Goal: Task Accomplishment & Management: Complete application form

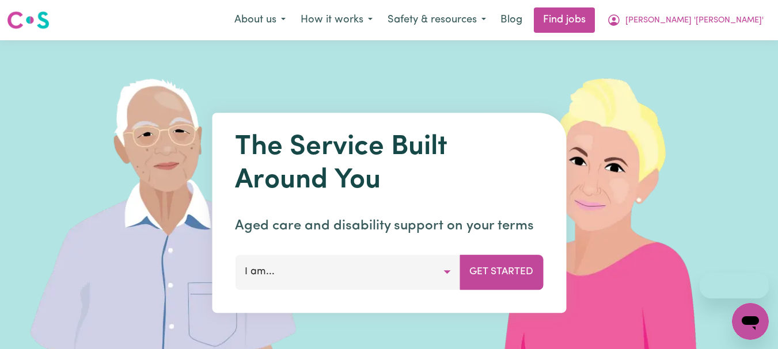
click at [724, 18] on span "[PERSON_NAME] '[PERSON_NAME]'" at bounding box center [694, 20] width 138 height 13
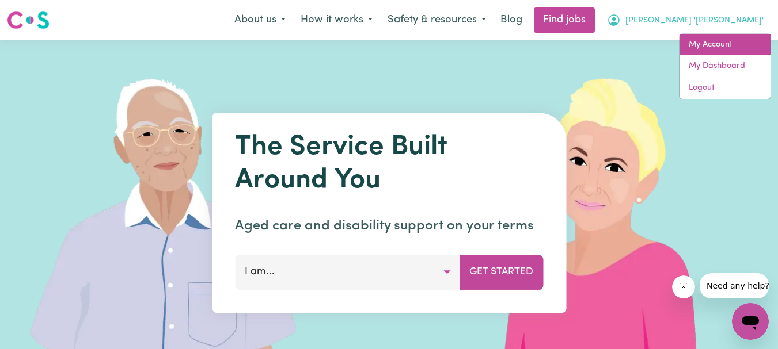
click at [708, 37] on link "My Account" at bounding box center [724, 45] width 91 height 22
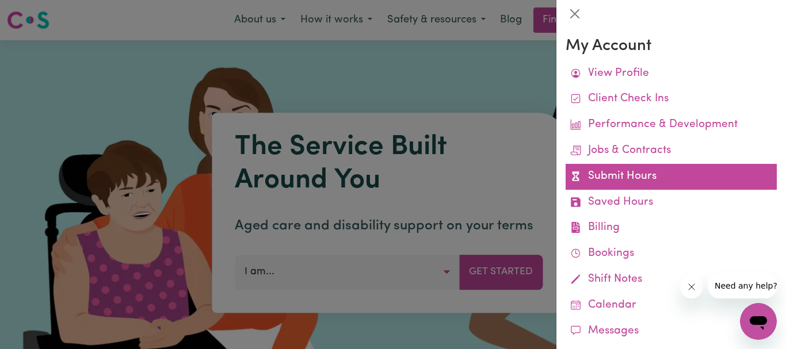
click at [607, 179] on link "Submit Hours" at bounding box center [671, 177] width 211 height 26
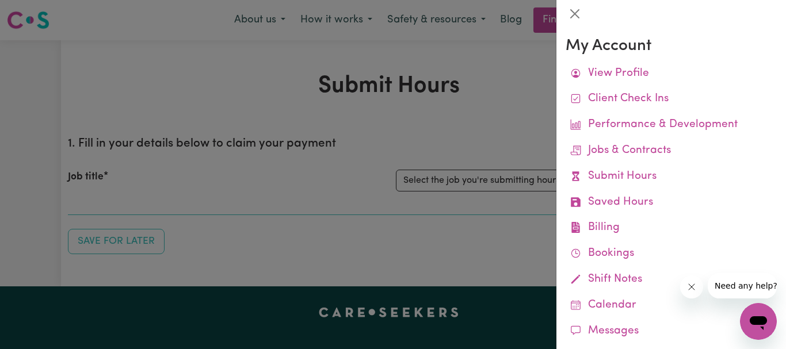
click at [478, 127] on div at bounding box center [393, 174] width 786 height 349
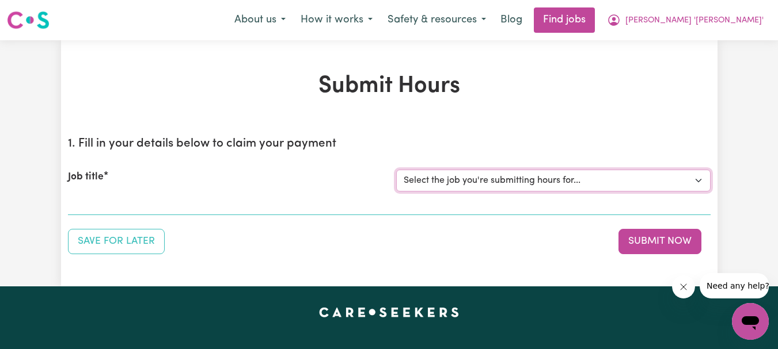
click at [699, 179] on select "Select the job you're submitting hours for... [[PERSON_NAME]] Support Worker Re…" at bounding box center [553, 181] width 314 height 22
select select "9506"
click at [396, 170] on select "Select the job you're submitting hours for... [[PERSON_NAME]] Support Worker Re…" at bounding box center [553, 181] width 314 height 22
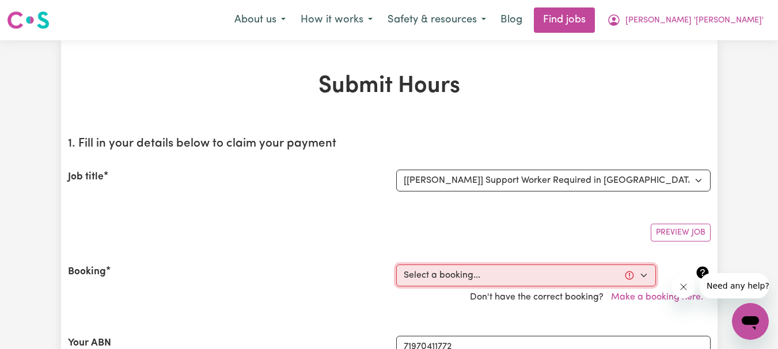
click at [642, 273] on select "Select a booking... [DATE] 10:30am to 12:30pm (RECURRING) [DATE] 10:00am to 12:…" at bounding box center [526, 276] width 260 height 22
select select "356911"
click at [396, 265] on select "Select a booking... [DATE] 10:30am to 12:30pm (RECURRING) [DATE] 10:00am to 12:…" at bounding box center [526, 276] width 260 height 22
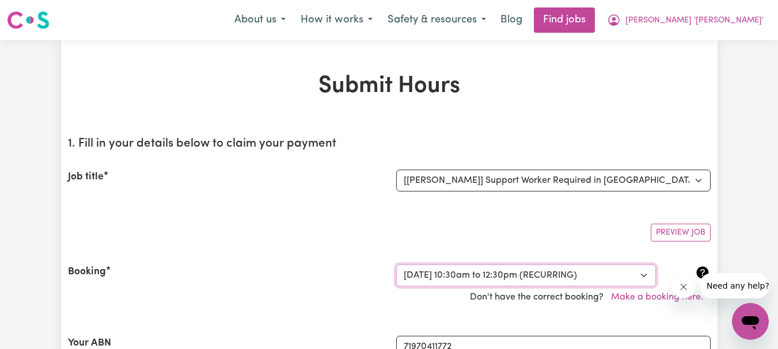
type input "[DATE]"
type input "15"
type input "10"
type input "2025"
type input "10:30"
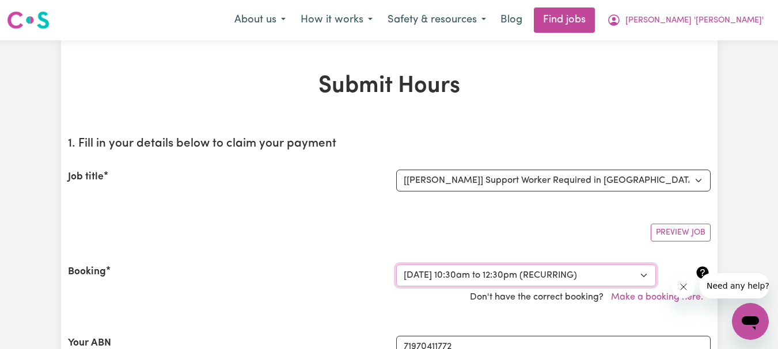
type input "10"
type input "30"
select select "am"
type input "12:30"
type input "12"
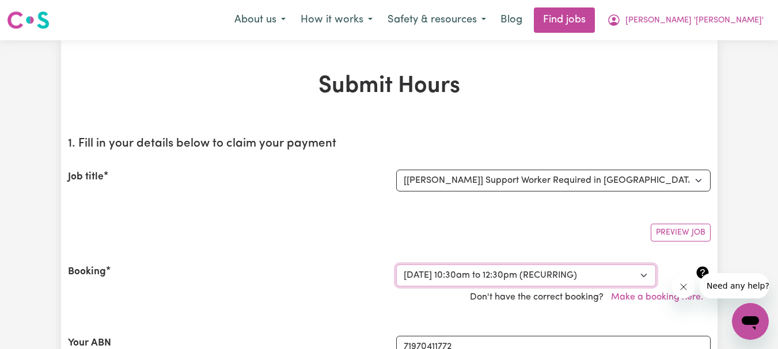
type input "30"
select select "pm"
select select "54.8-Weekday"
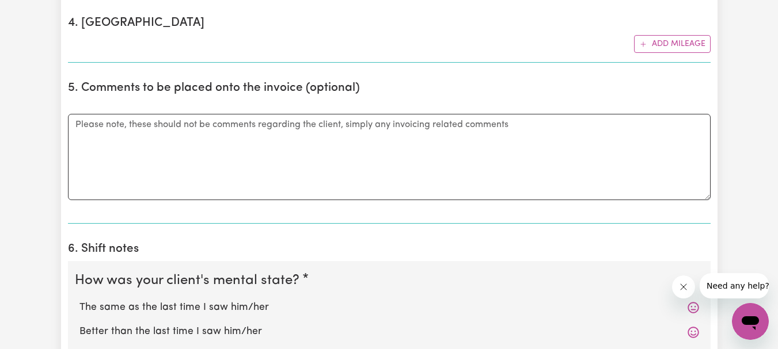
scroll to position [748, 0]
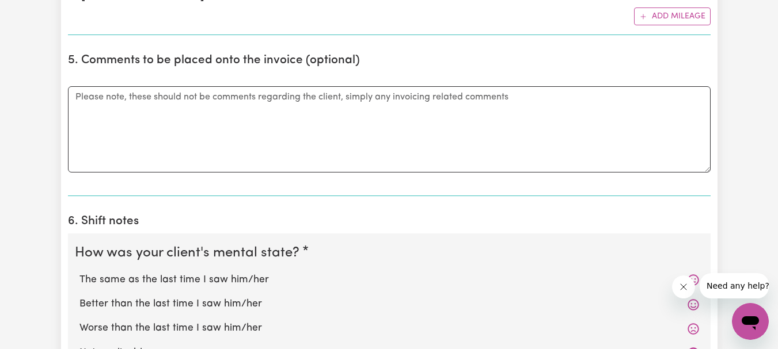
click at [204, 279] on label "The same as the last time I saw him/her" at bounding box center [388, 280] width 619 height 15
click at [79, 273] on input "The same as the last time I saw him/her" at bounding box center [79, 272] width 1 height 1
radio input "true"
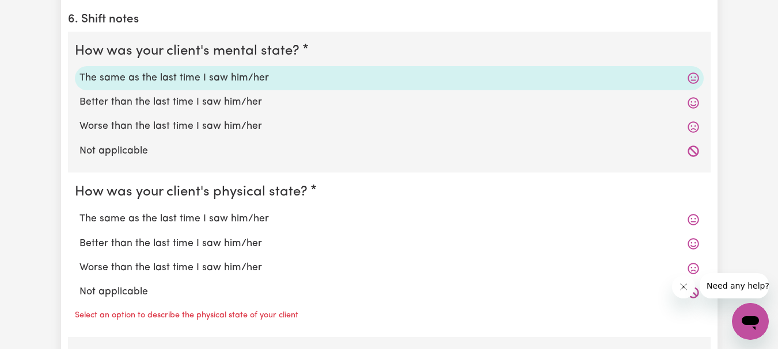
scroll to position [979, 0]
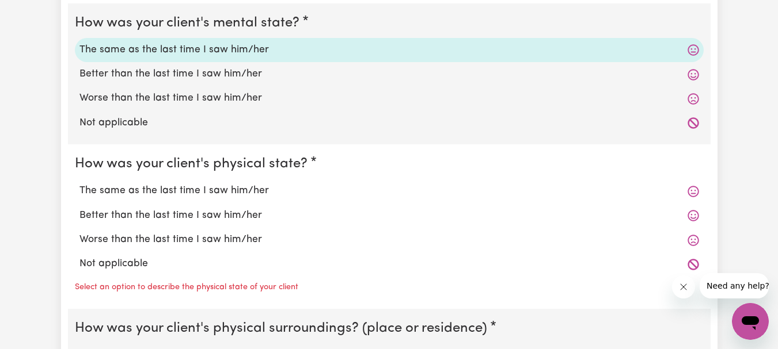
click at [207, 192] on label "The same as the last time I saw him/her" at bounding box center [388, 191] width 619 height 15
click at [79, 184] on input "The same as the last time I saw him/her" at bounding box center [79, 183] width 1 height 1
radio input "true"
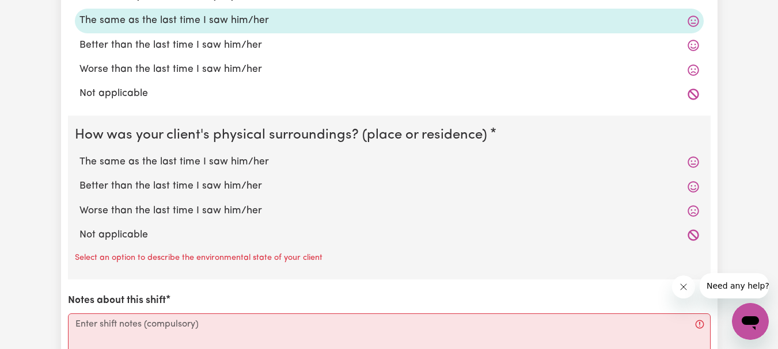
scroll to position [1151, 0]
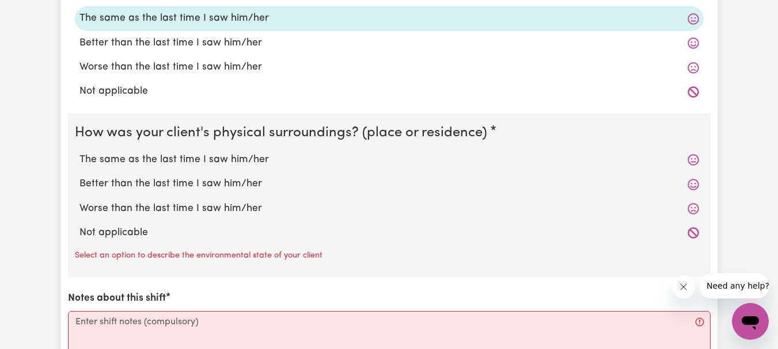
click at [209, 159] on label "The same as the last time I saw him/her" at bounding box center [388, 160] width 619 height 15
click at [79, 153] on input "The same as the last time I saw him/her" at bounding box center [79, 152] width 1 height 1
radio input "true"
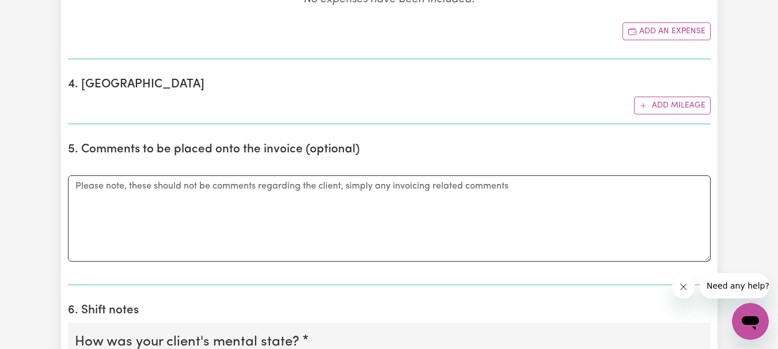
scroll to position [633, 0]
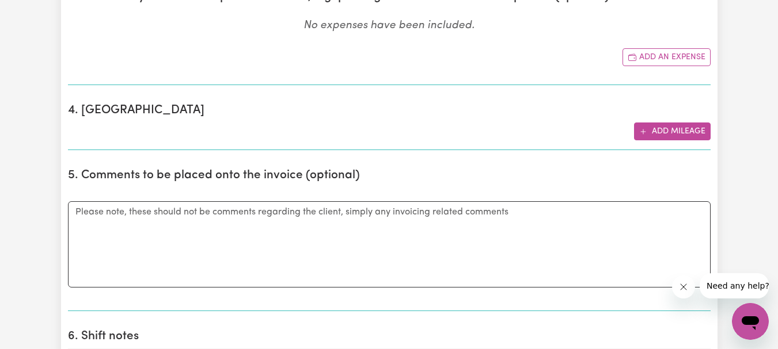
click at [675, 128] on button "Add mileage" at bounding box center [672, 132] width 77 height 18
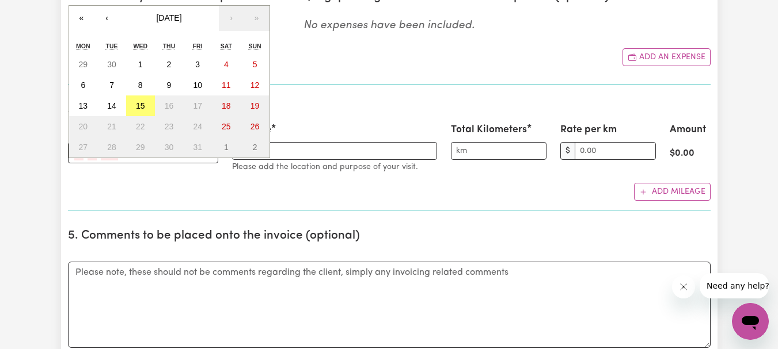
click at [79, 156] on div "/ / « ‹ October 2025 › » Mon Tue Wed Thu Fri Sat Sun 29 30 1 2 3 4 5 6 7 8 9 10…" at bounding box center [143, 152] width 150 height 21
click at [143, 105] on abbr "15" at bounding box center [140, 105] width 9 height 9
type input "[DATE]"
type input "15"
type input "10"
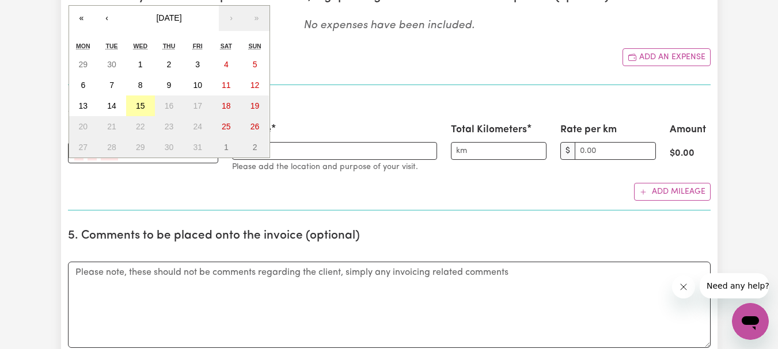
type input "2025"
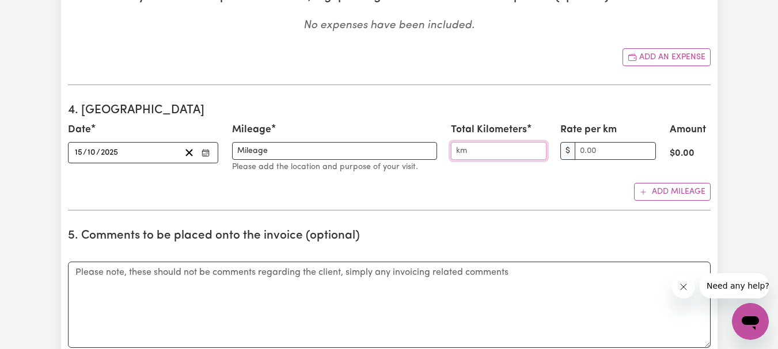
click at [471, 153] on input "Total Kilometers" at bounding box center [499, 151] width 96 height 18
type input "18.1"
click at [638, 155] on input "Rate per km" at bounding box center [615, 151] width 81 height 18
click at [647, 147] on input "1.00" at bounding box center [615, 151] width 81 height 18
click at [647, 147] on input "2.00" at bounding box center [615, 151] width 81 height 18
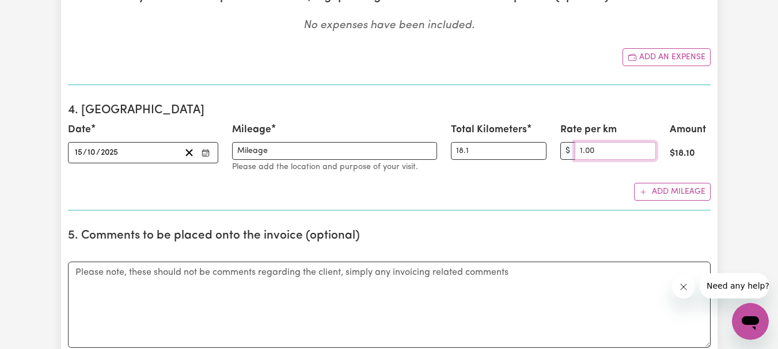
type input "1.00"
click at [648, 153] on input "1.00" at bounding box center [615, 151] width 81 height 18
click at [492, 151] on input "18.1" at bounding box center [499, 151] width 96 height 18
type input "1"
click at [600, 151] on input "1.00" at bounding box center [615, 151] width 81 height 18
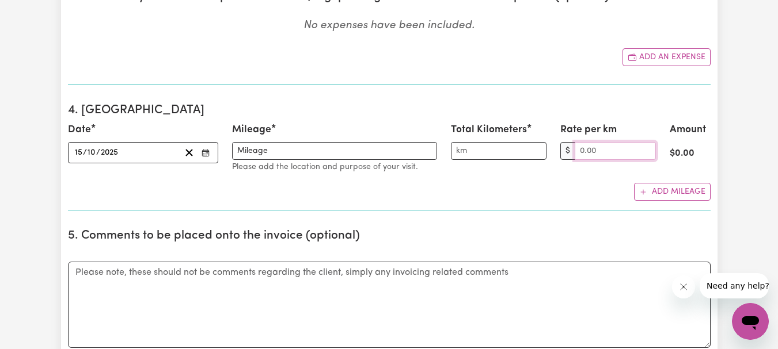
click at [646, 157] on input "Rate per km" at bounding box center [615, 151] width 81 height 18
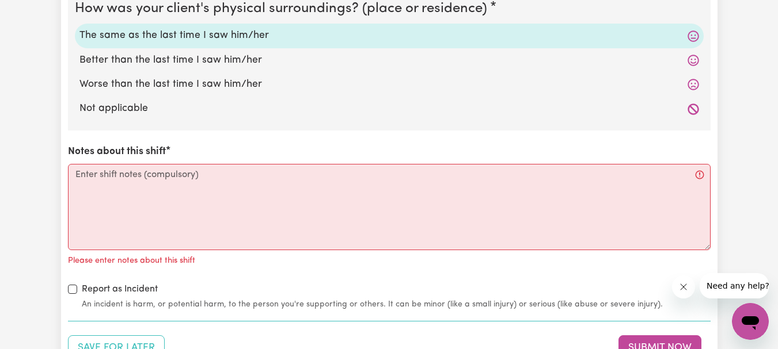
scroll to position [1382, 0]
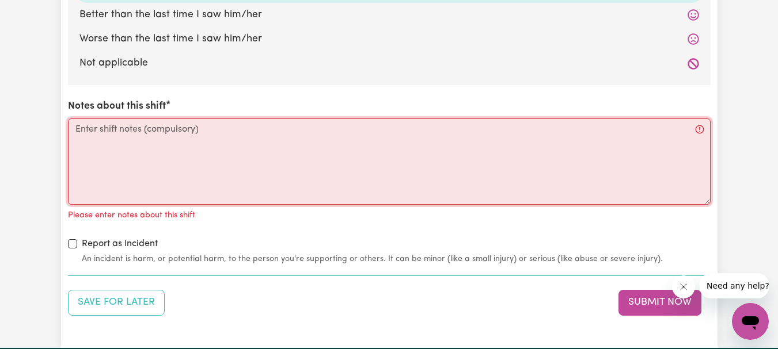
click at [115, 132] on textarea "Notes about this shift" at bounding box center [389, 162] width 642 height 86
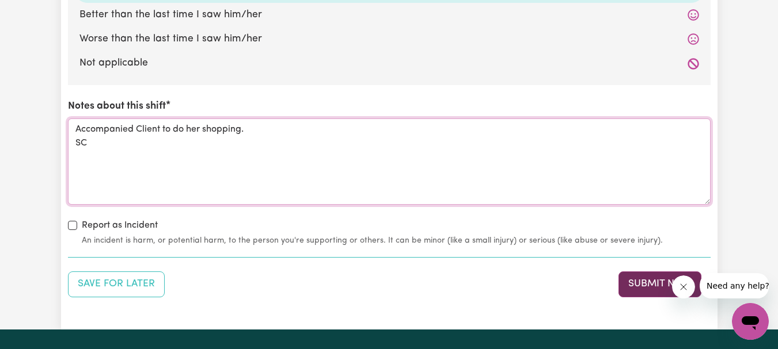
type textarea "Accompanied Client to do her shopping. SC"
click at [642, 282] on button "Submit Now" at bounding box center [659, 284] width 83 height 25
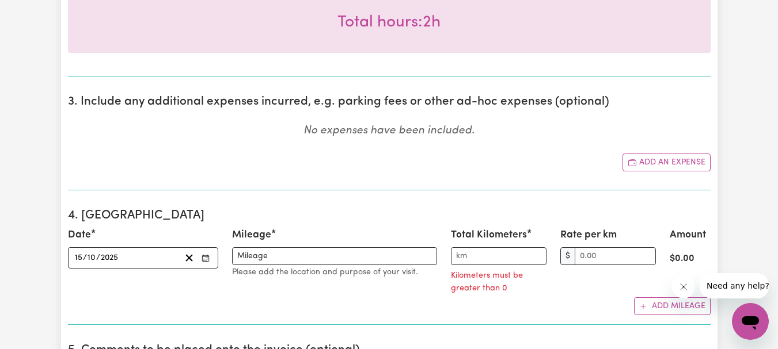
scroll to position [527, 0]
click at [189, 257] on icon "Clear date" at bounding box center [189, 258] width 11 height 11
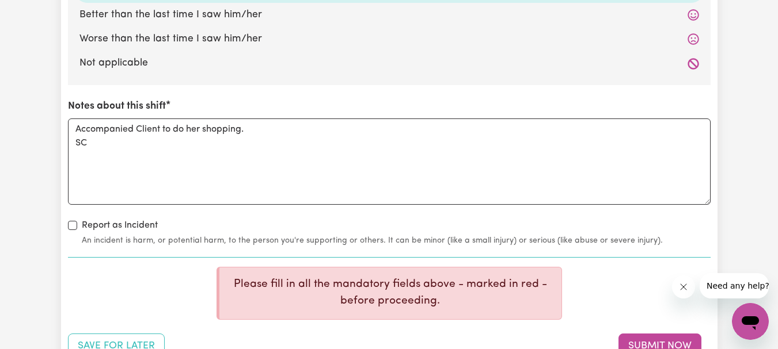
scroll to position [1506, 0]
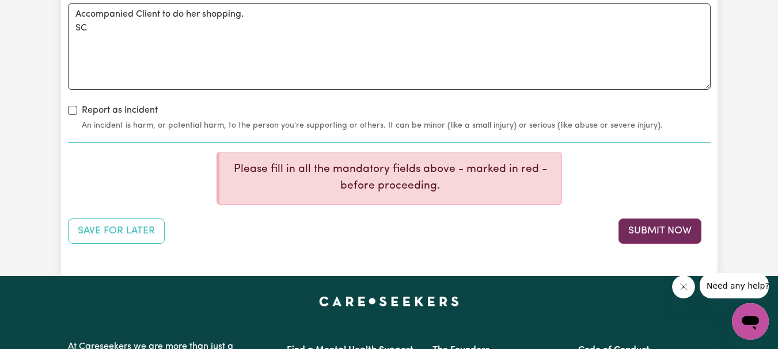
click at [647, 228] on button "Submit Now" at bounding box center [659, 231] width 83 height 25
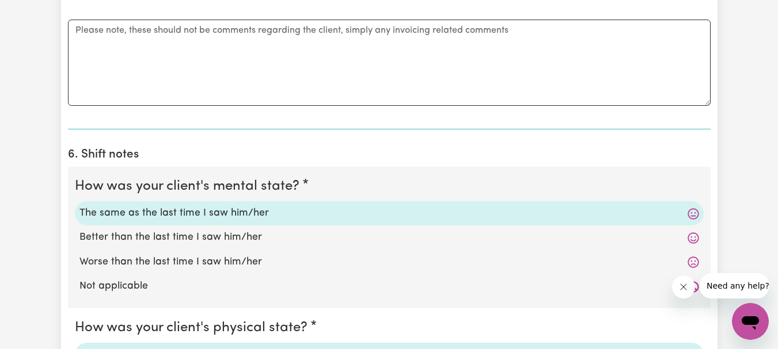
scroll to position [703, 0]
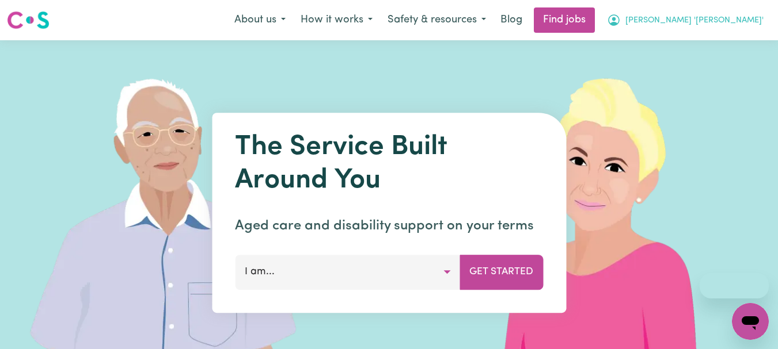
click at [726, 20] on span "[PERSON_NAME] '[PERSON_NAME]'" at bounding box center [694, 20] width 138 height 13
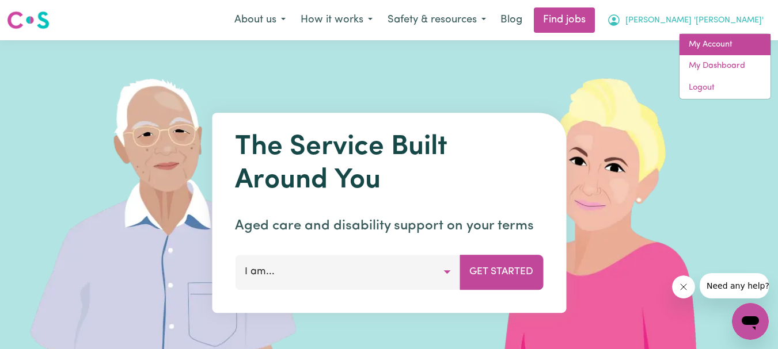
click at [720, 40] on link "My Account" at bounding box center [724, 45] width 91 height 22
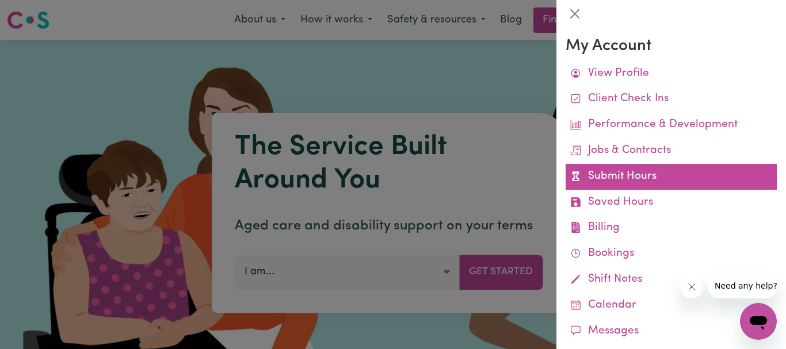
click at [629, 170] on link "Submit Hours" at bounding box center [671, 177] width 211 height 26
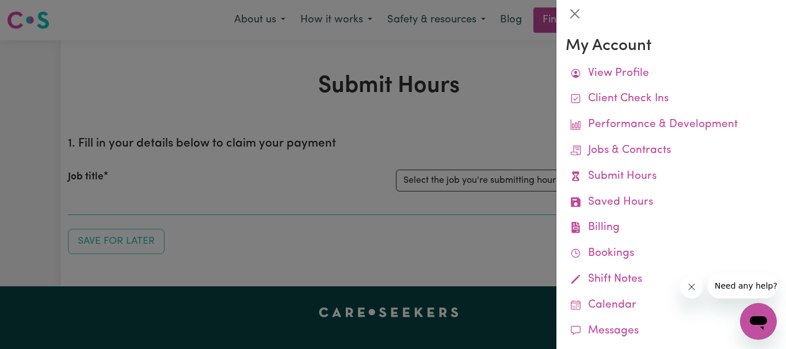
click at [538, 180] on div at bounding box center [393, 174] width 786 height 349
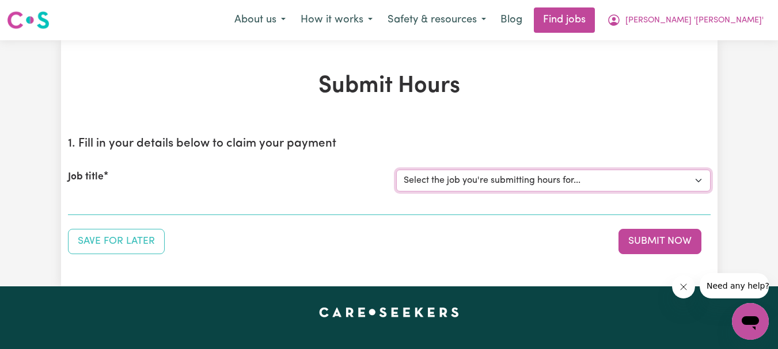
click at [697, 175] on select "Select the job you're submitting hours for... [[PERSON_NAME]] Support Worker Re…" at bounding box center [553, 181] width 314 height 22
select select "9506"
click at [396, 170] on select "Select the job you're submitting hours for... [[PERSON_NAME]] Support Worker Re…" at bounding box center [553, 181] width 314 height 22
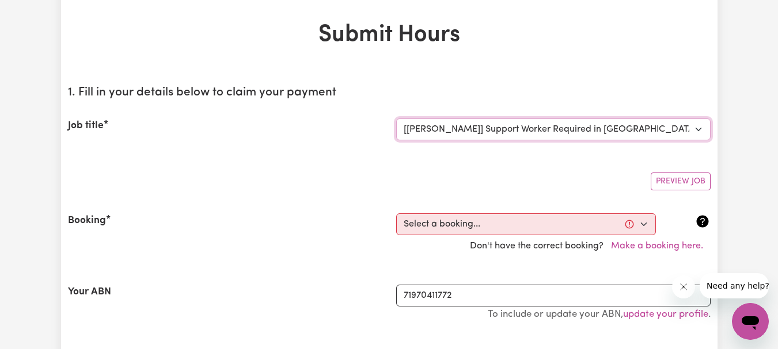
scroll to position [115, 0]
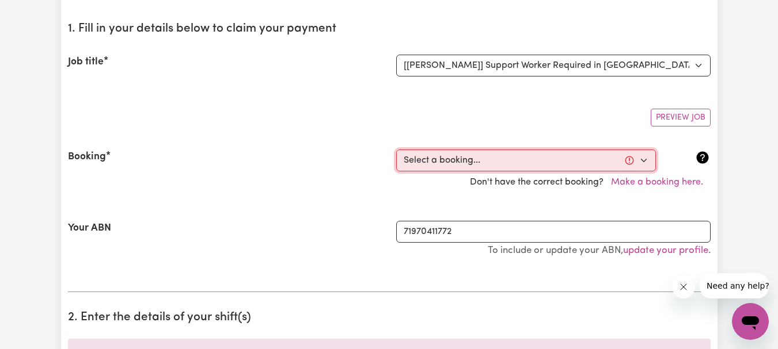
click at [649, 161] on select "Select a booking... [DATE] 10:30am to 12:30pm (RECURRING) [DATE] 10:00am to 12:…" at bounding box center [526, 161] width 260 height 22
select select "356911"
click at [396, 150] on select "Select a booking... [DATE] 10:30am to 12:30pm (RECURRING) [DATE] 10:00am to 12:…" at bounding box center [526, 161] width 260 height 22
type input "[DATE]"
type input "15"
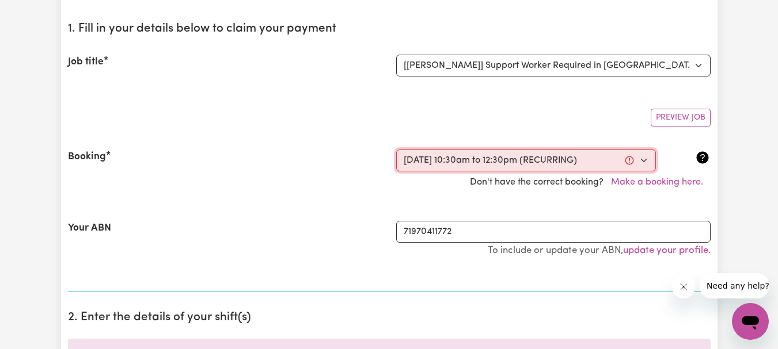
type input "10"
type input "2025"
type input "10:30"
type input "10"
type input "30"
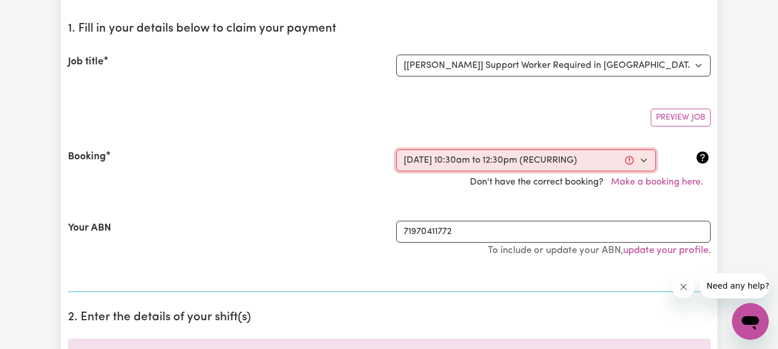
select select "am"
type input "12:30"
type input "12"
type input "30"
select select "pm"
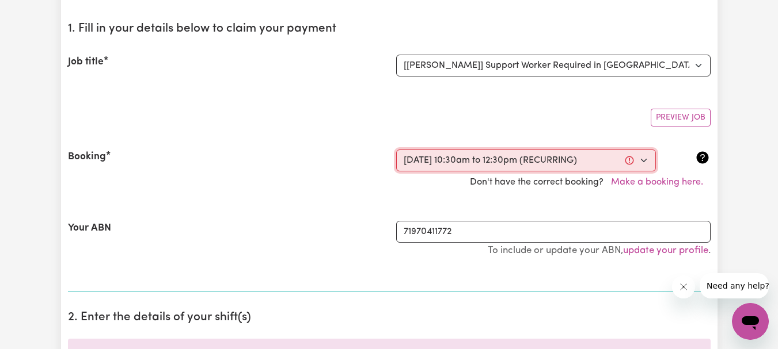
select select "54.8-Weekday"
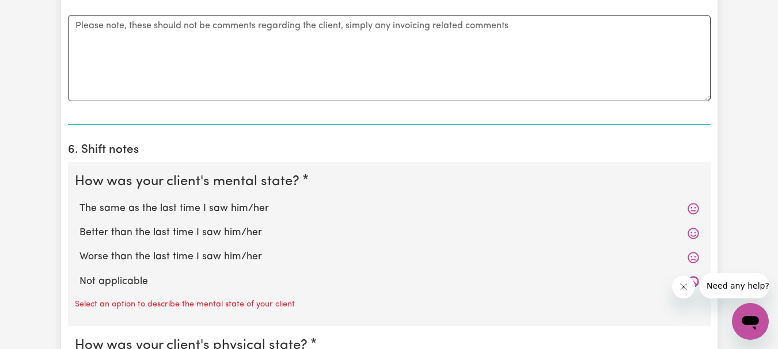
scroll to position [864, 0]
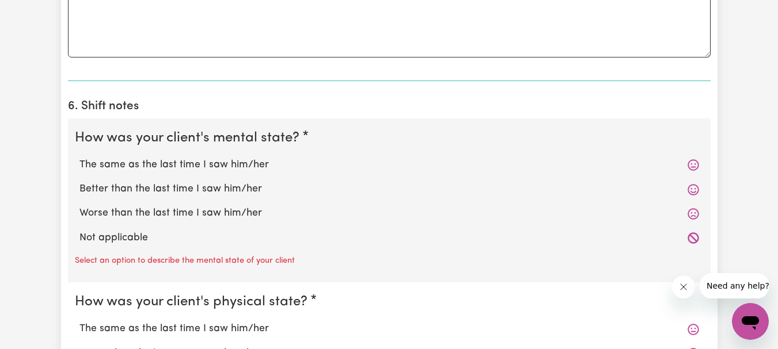
click at [245, 165] on label "The same as the last time I saw him/her" at bounding box center [388, 165] width 619 height 15
click at [79, 158] on input "The same as the last time I saw him/her" at bounding box center [79, 157] width 1 height 1
radio input "true"
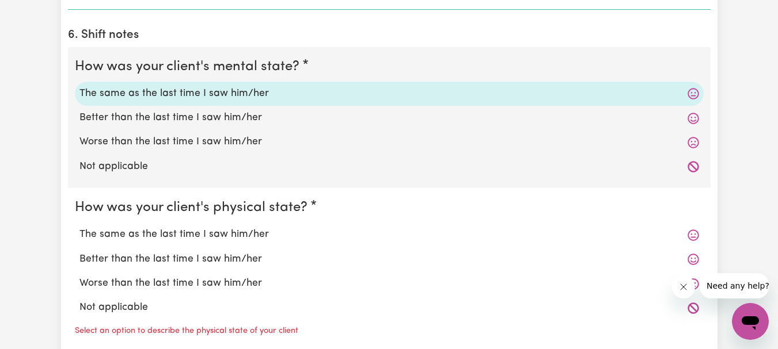
scroll to position [1094, 0]
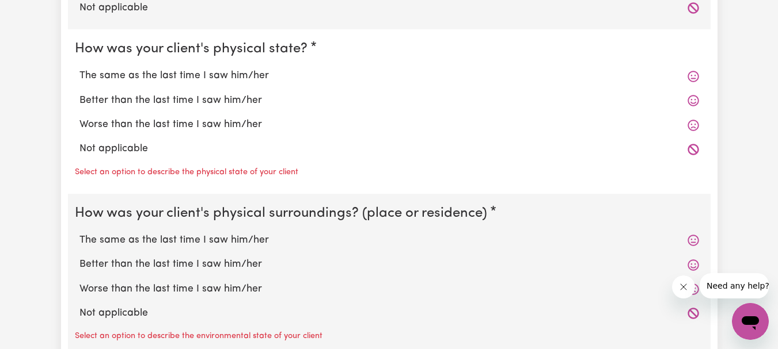
click at [257, 78] on label "The same as the last time I saw him/her" at bounding box center [388, 76] width 619 height 15
click at [79, 69] on input "The same as the last time I saw him/her" at bounding box center [79, 68] width 1 height 1
radio input "true"
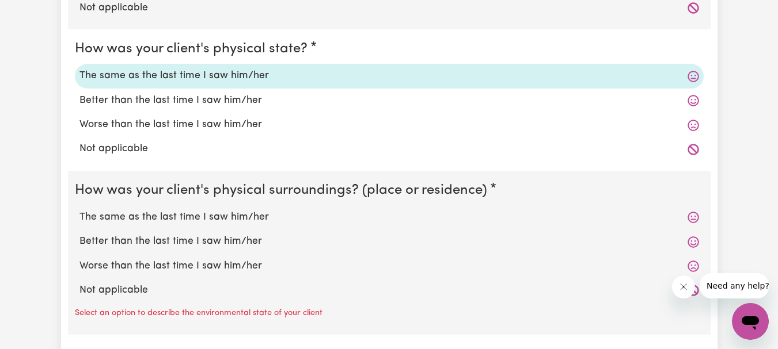
click at [211, 216] on label "The same as the last time I saw him/her" at bounding box center [388, 217] width 619 height 15
click at [79, 210] on input "The same as the last time I saw him/her" at bounding box center [79, 210] width 1 height 1
radio input "true"
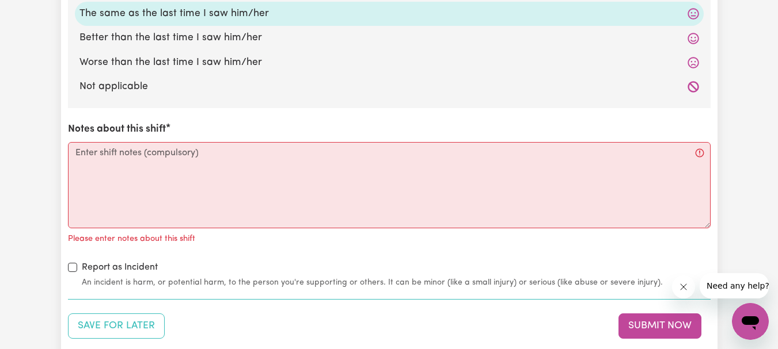
scroll to position [1324, 0]
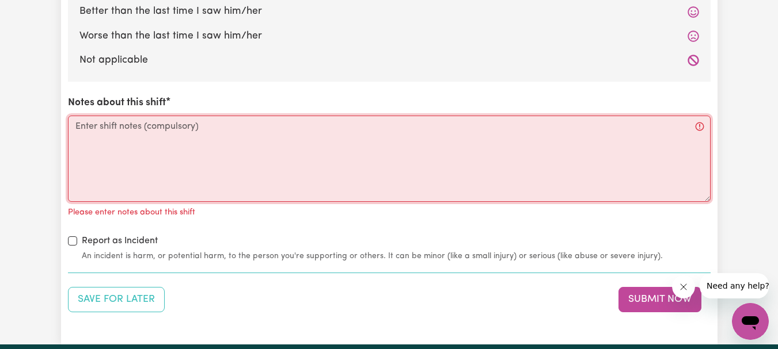
click at [169, 128] on textarea "Notes about this shift" at bounding box center [389, 159] width 642 height 86
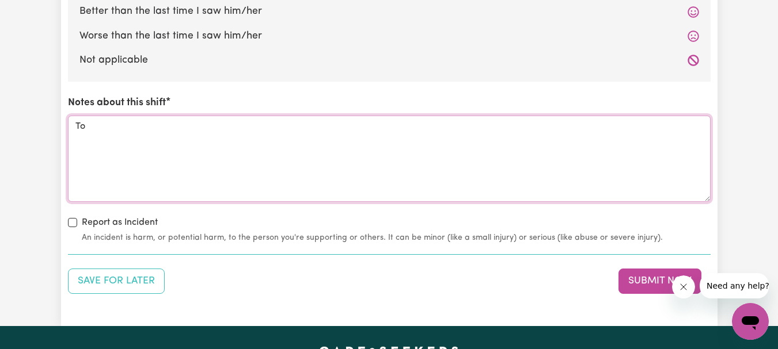
type textarea "T"
type textarea "Accompanied Client shopping. SC"
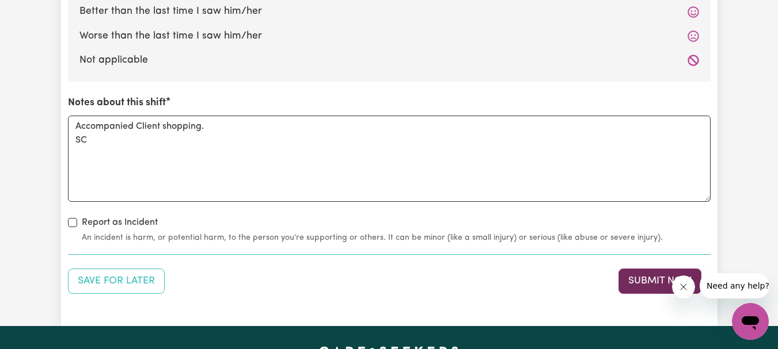
click at [636, 277] on button "Submit Now" at bounding box center [659, 281] width 83 height 25
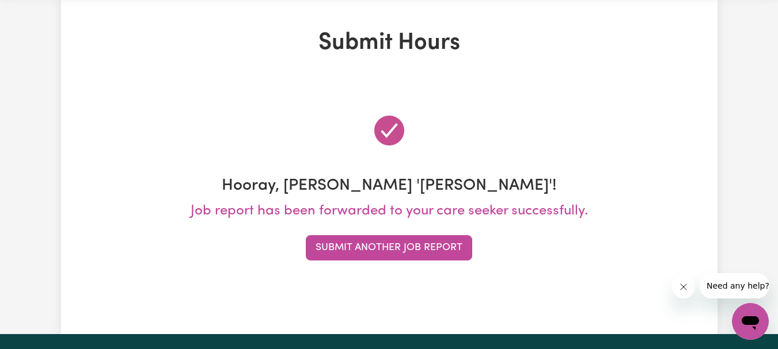
scroll to position [0, 0]
